Goal: Transaction & Acquisition: Subscribe to service/newsletter

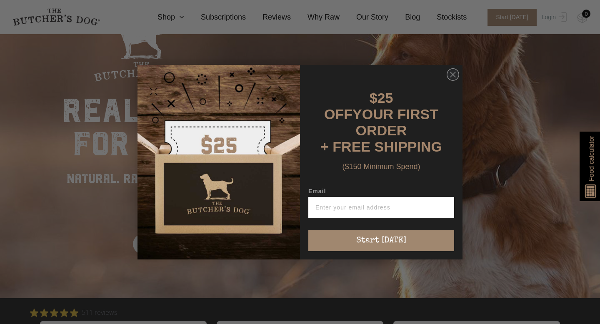
scroll to position [81, 0]
click at [454, 77] on icon "Close dialog" at bounding box center [453, 74] width 5 height 5
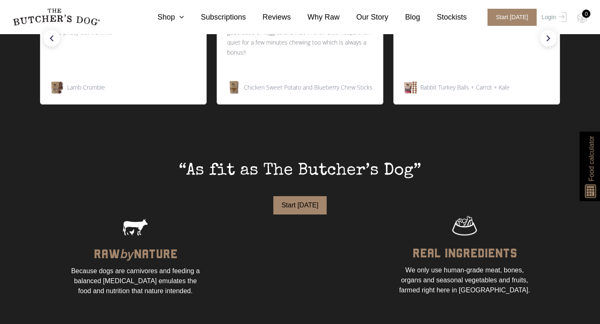
scroll to position [657, 0]
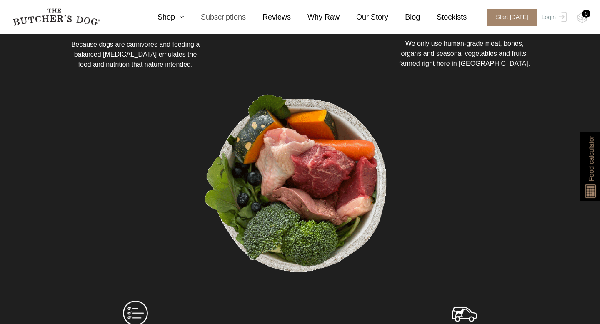
click at [227, 21] on link "Subscriptions" at bounding box center [215, 17] width 62 height 11
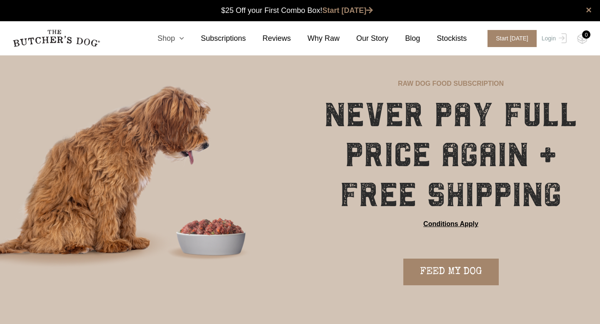
click at [183, 38] on icon at bounding box center [179, 39] width 9 height 8
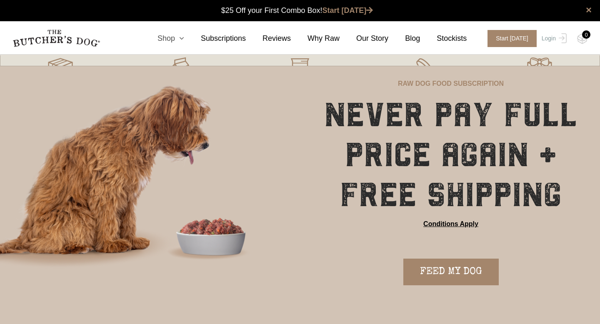
scroll to position [0, 0]
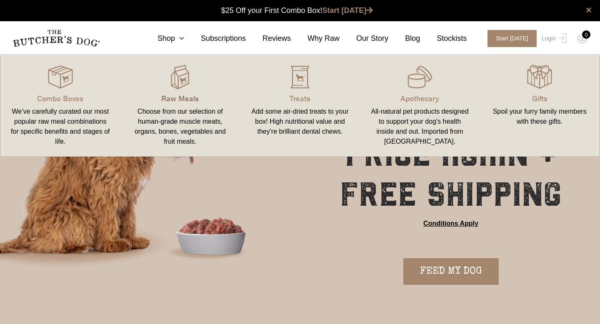
click at [178, 100] on p "Raw Meals" at bounding box center [180, 98] width 100 height 11
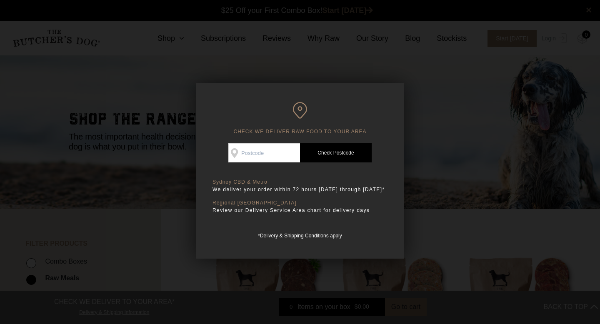
scroll to position [0, 0]
click at [265, 154] on input "Check Availability At" at bounding box center [264, 152] width 72 height 19
type input "2131"
click at [321, 150] on link "Check Postcode" at bounding box center [336, 152] width 72 height 19
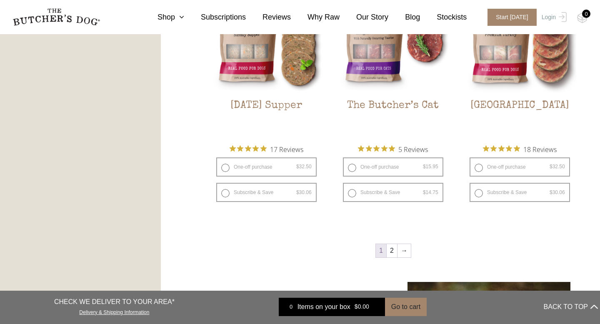
scroll to position [1038, 0]
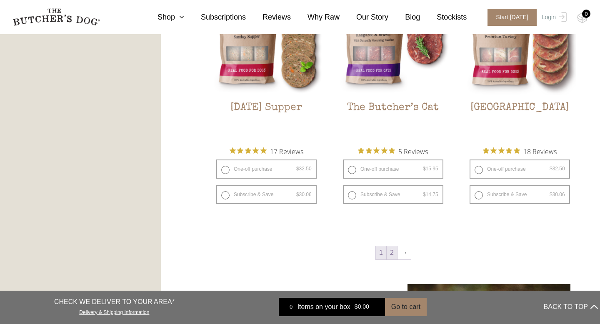
click at [394, 254] on link "2" at bounding box center [392, 252] width 10 height 13
